Goal: Information Seeking & Learning: Learn about a topic

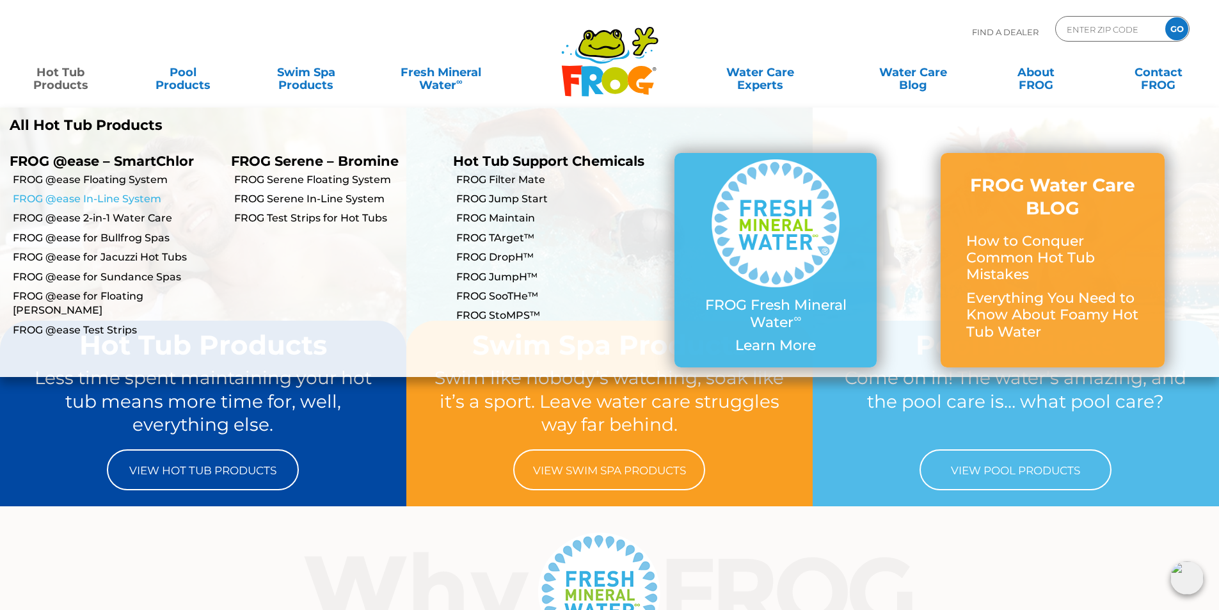
click at [70, 201] on link "FROG @ease In-Line System" at bounding box center [117, 199] width 209 height 14
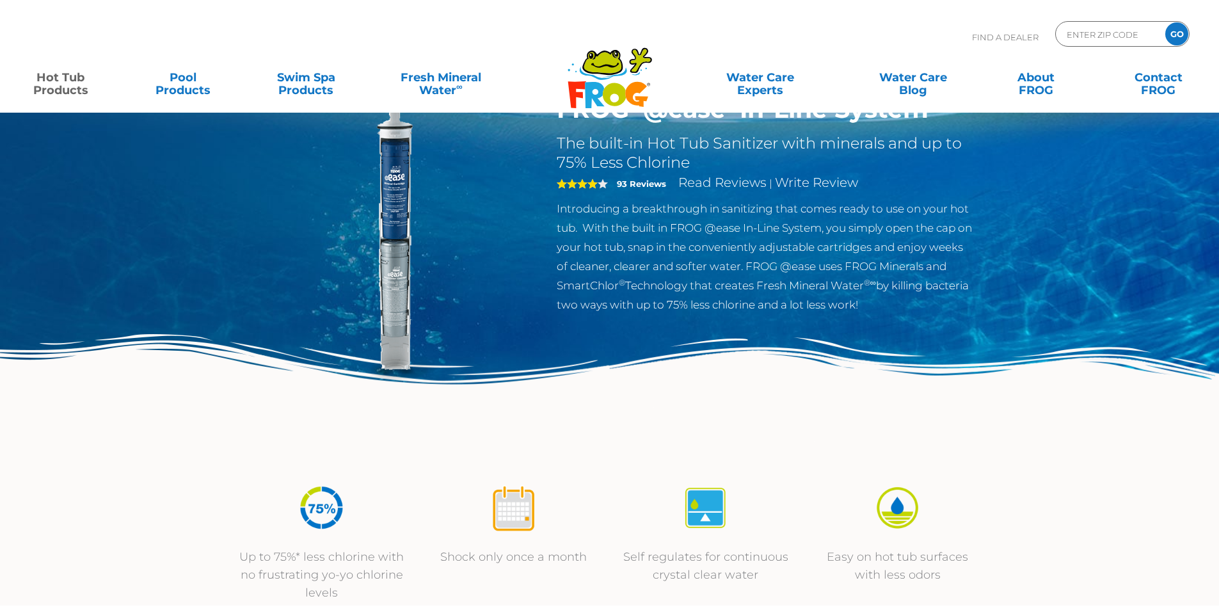
scroll to position [192, 0]
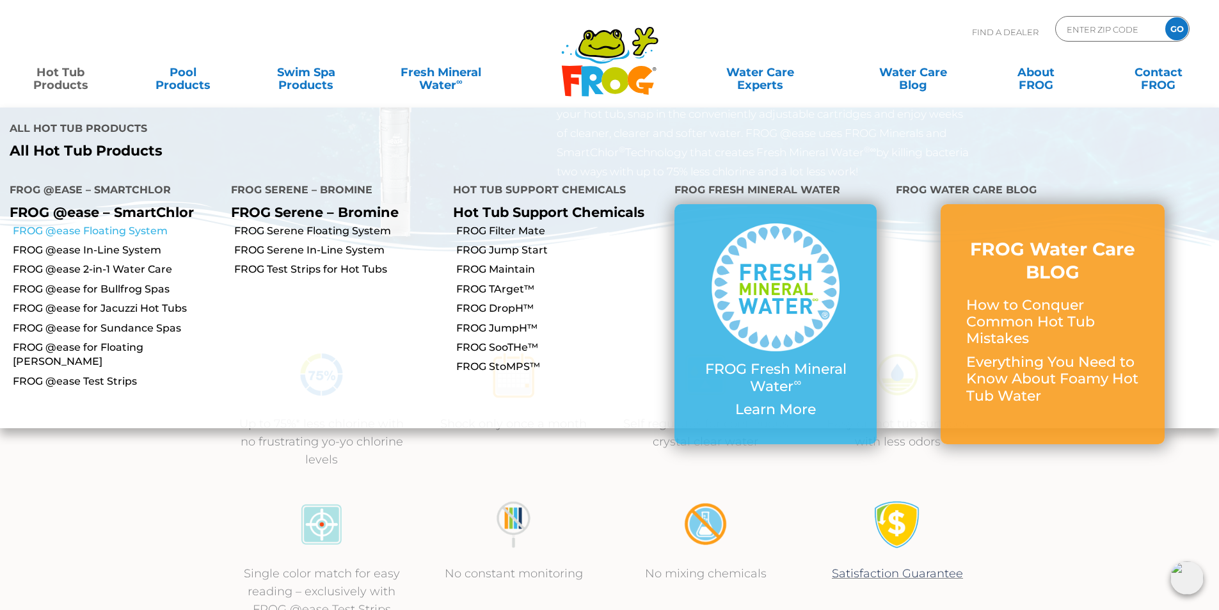
click at [108, 224] on link "FROG @ease Floating System" at bounding box center [117, 231] width 209 height 14
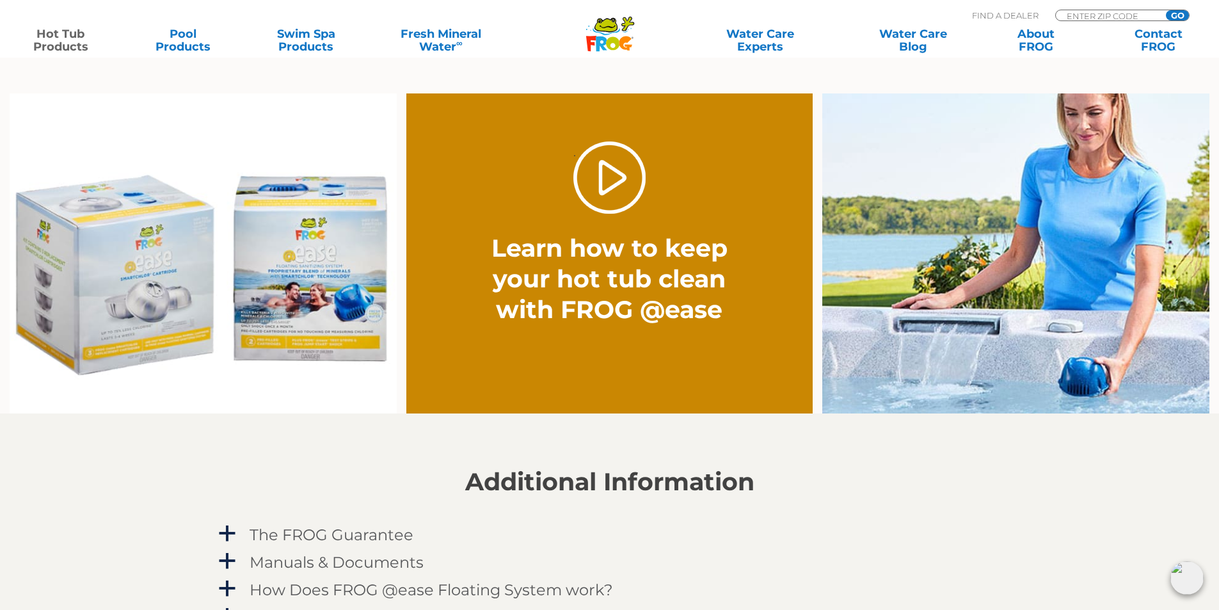
scroll to position [1024, 0]
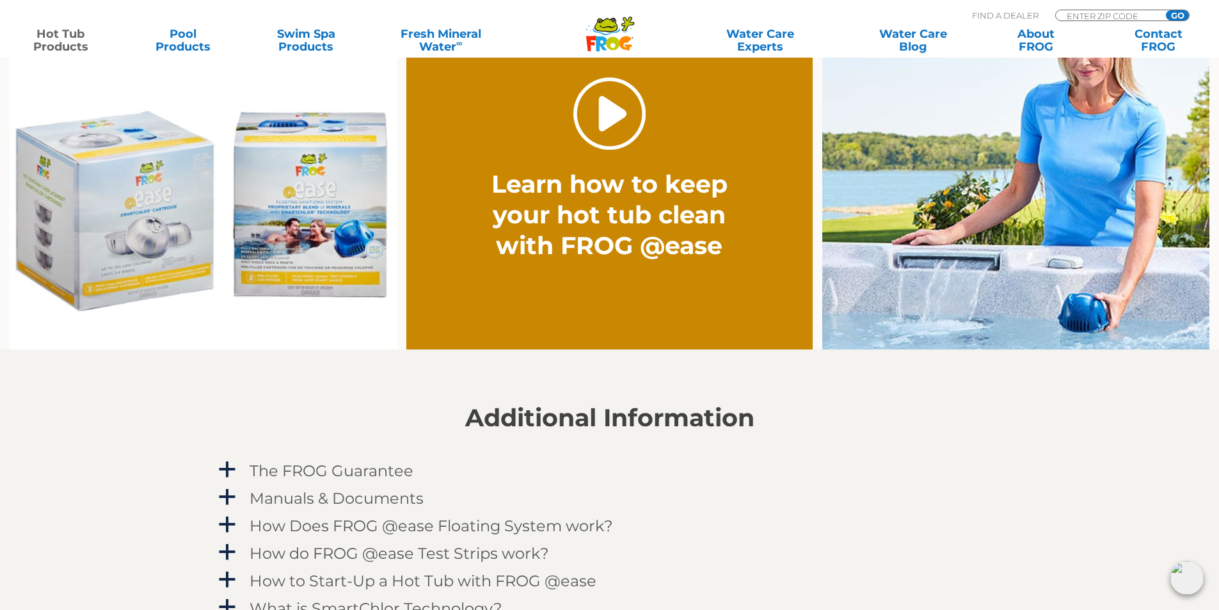
click at [604, 124] on link "." at bounding box center [609, 113] width 72 height 72
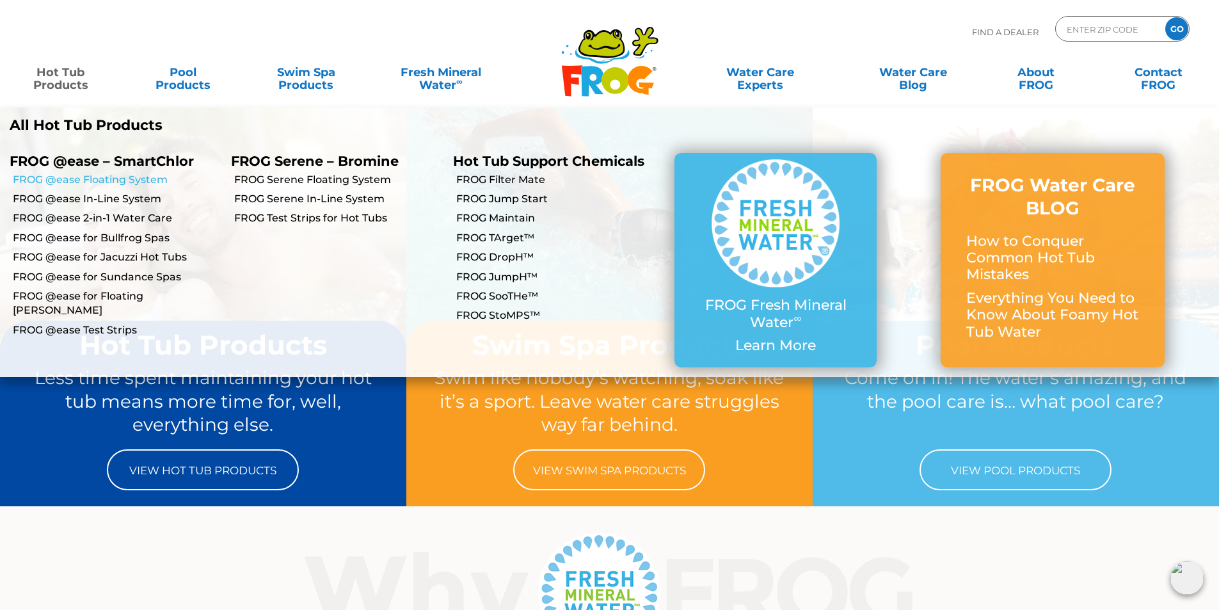
click at [72, 177] on link "FROG @ease Floating System" at bounding box center [117, 180] width 209 height 14
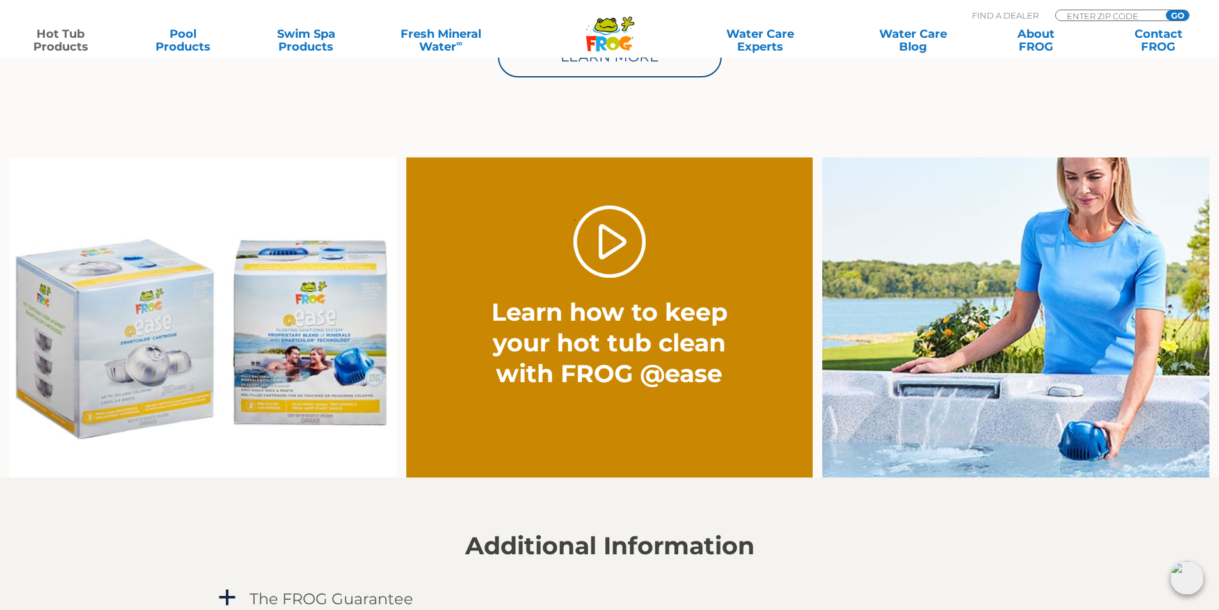
scroll to position [960, 0]
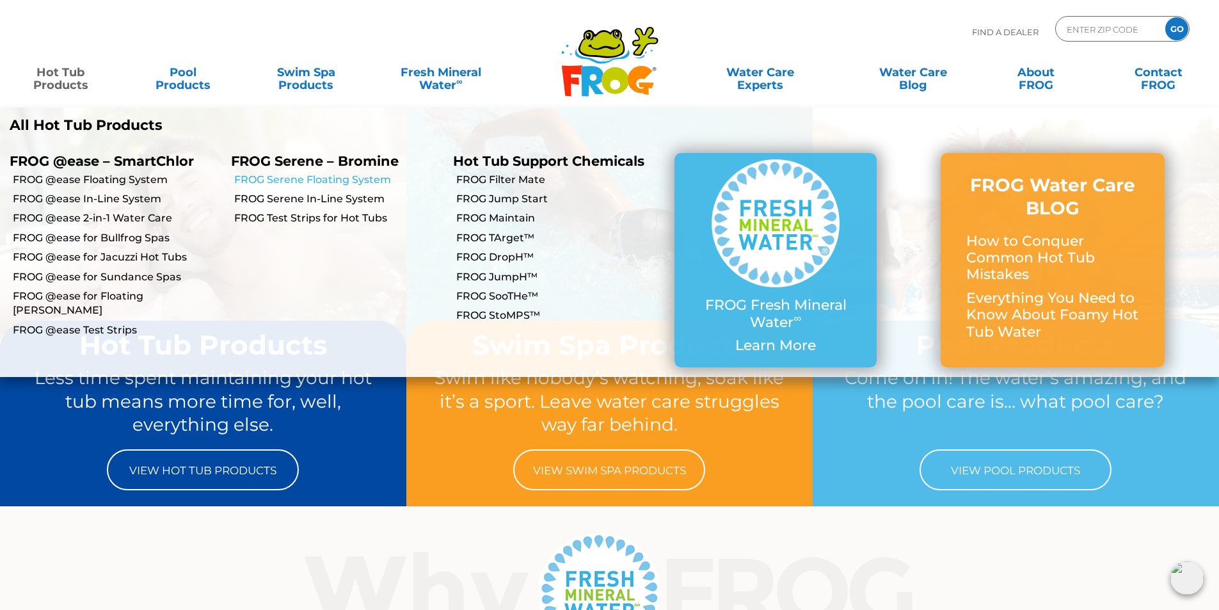
click at [346, 180] on link "FROG Serene Floating System" at bounding box center [338, 180] width 209 height 14
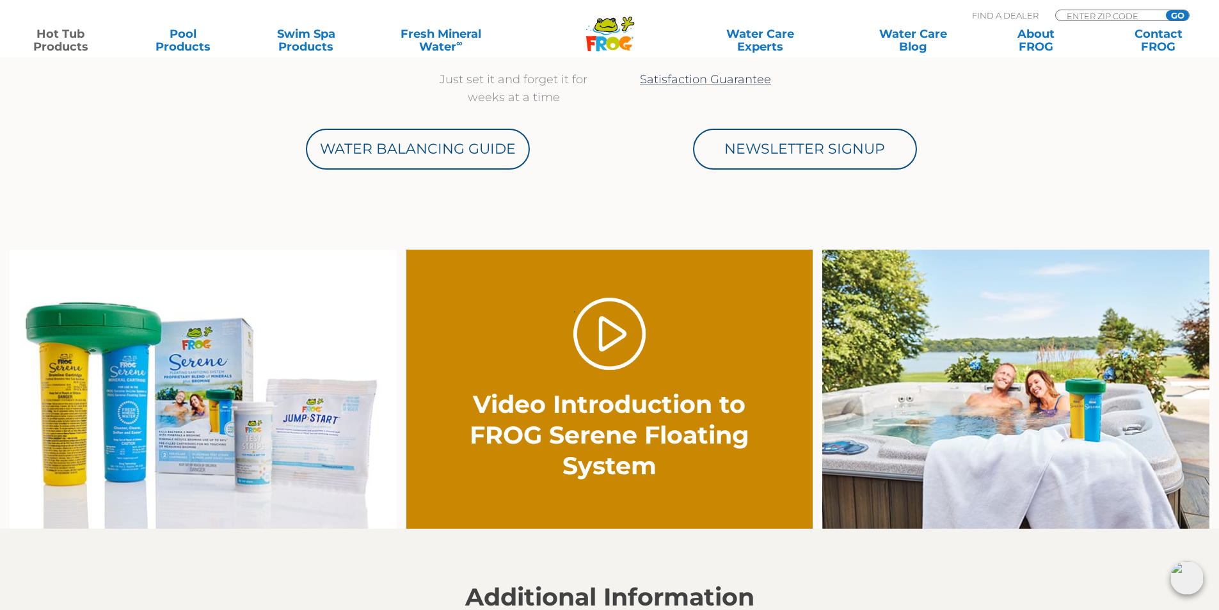
scroll to position [640, 0]
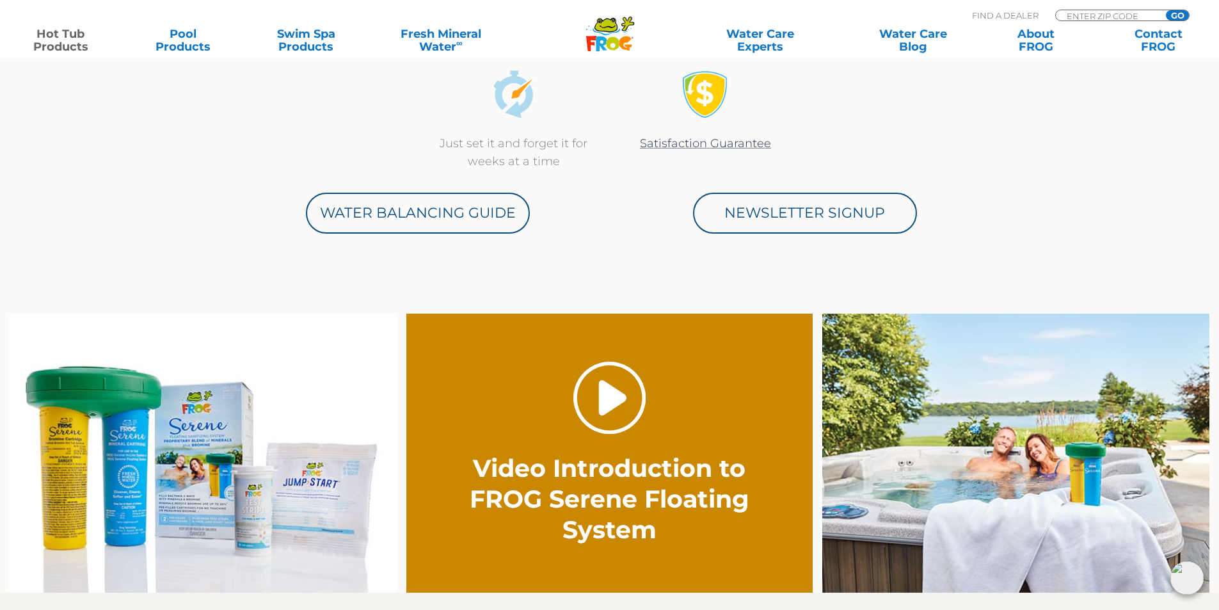
click at [626, 410] on link "." at bounding box center [609, 398] width 72 height 72
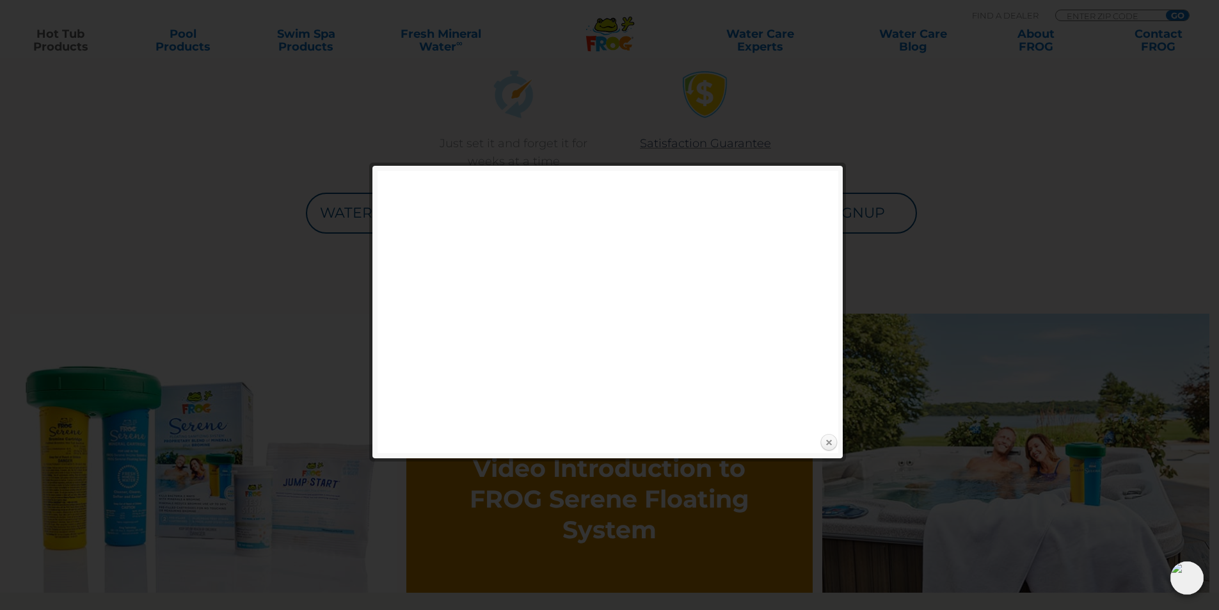
click at [829, 443] on link "Close" at bounding box center [828, 442] width 19 height 19
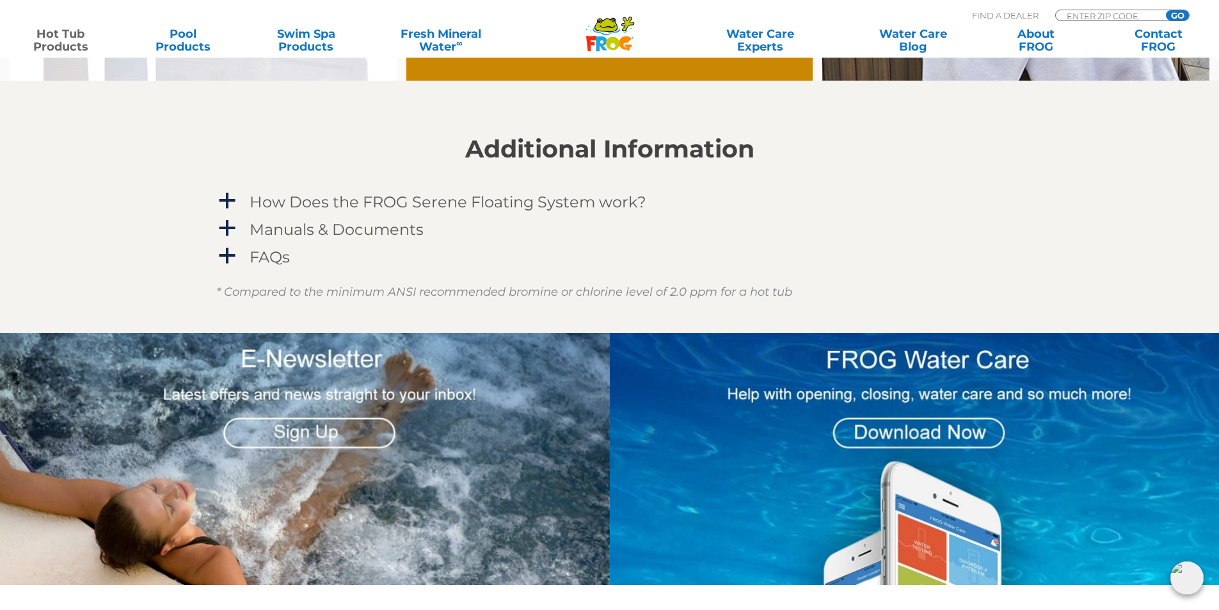
scroll to position [1088, 0]
